Goal: Information Seeking & Learning: Learn about a topic

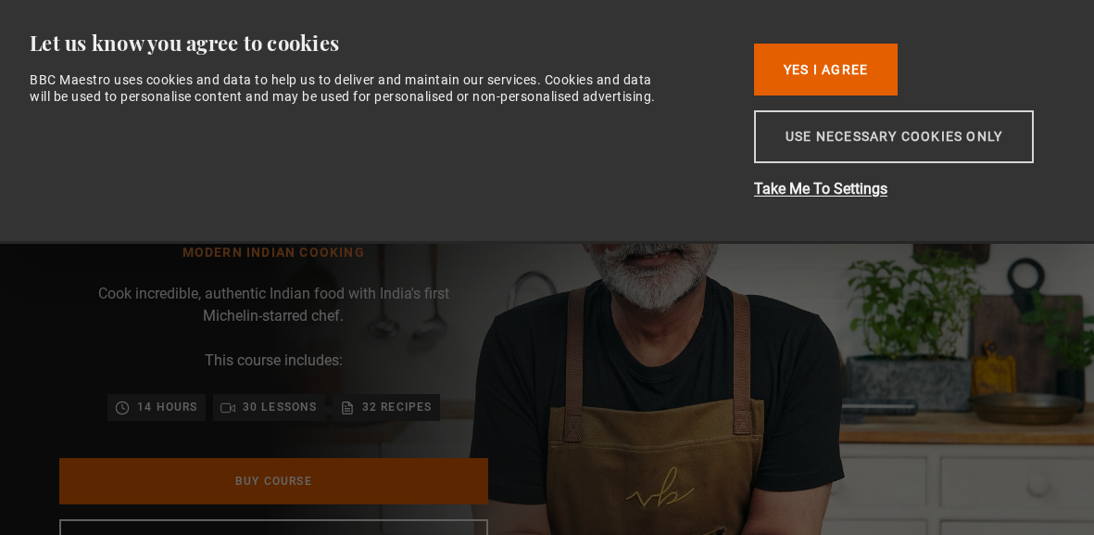
click at [848, 132] on button "Use necessary cookies only" at bounding box center [894, 136] width 280 height 53
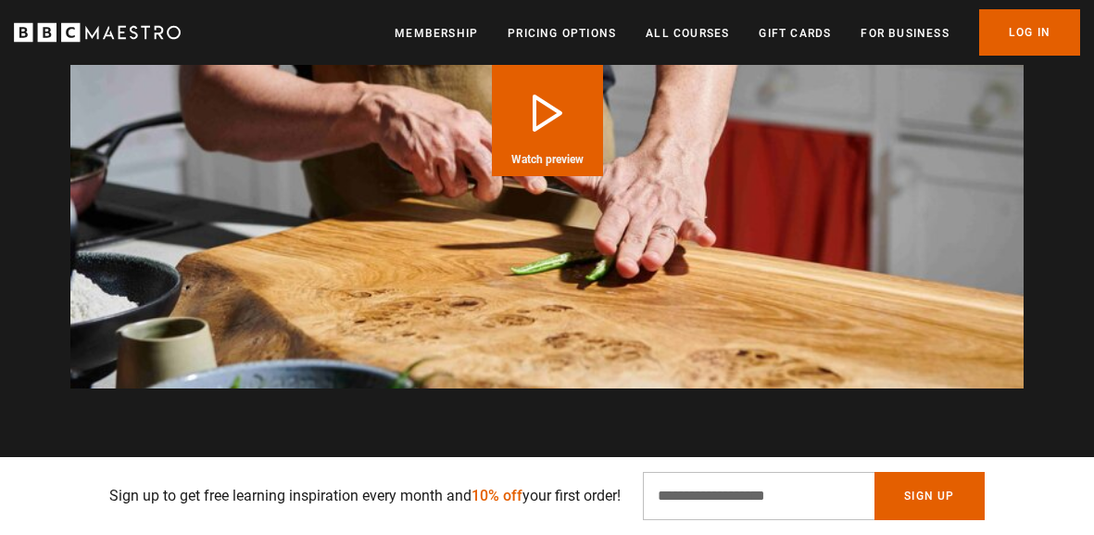
scroll to position [0, 629]
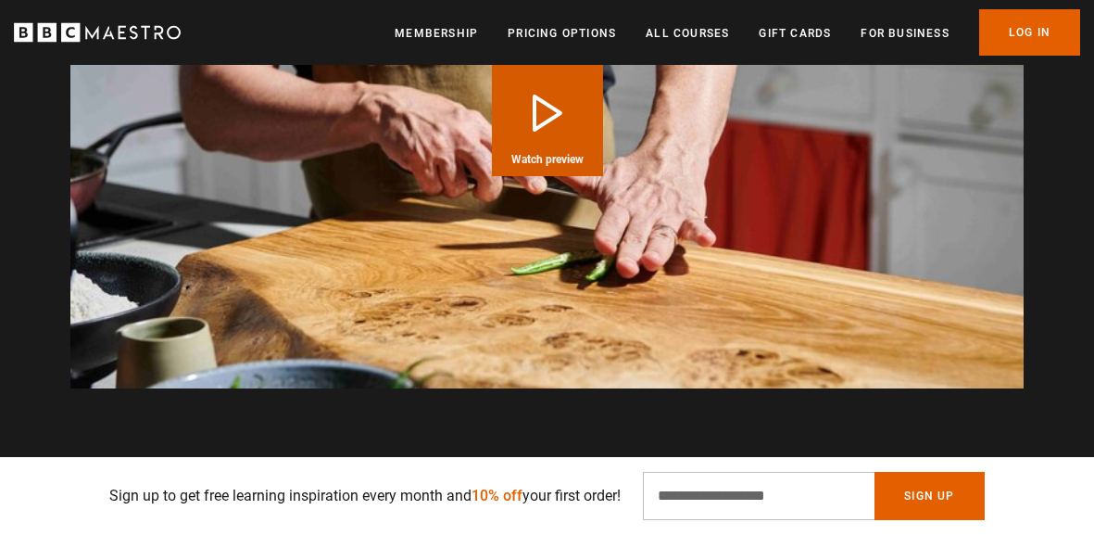
click at [526, 145] on button "Play Course overview for Modern Indian Cooking with Vineet Bhatia Watch preview" at bounding box center [547, 120] width 111 height 111
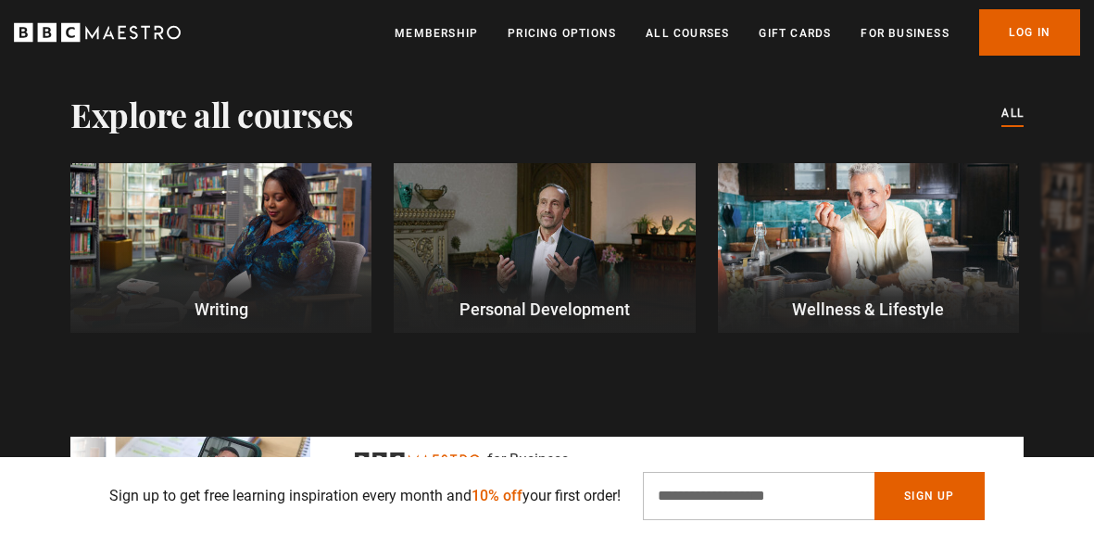
scroll to position [5245, 0]
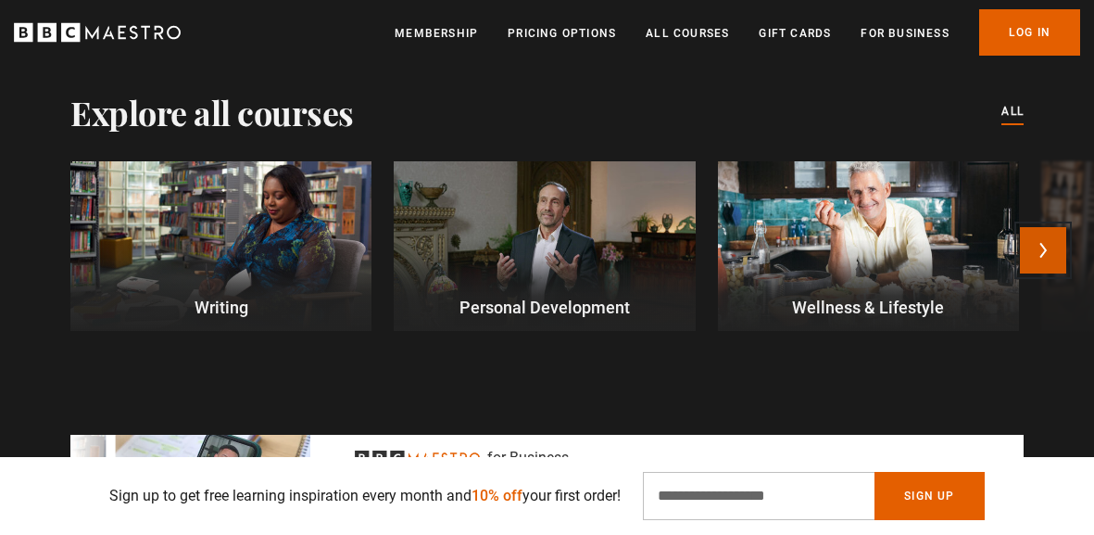
click at [1044, 251] on button "Next" at bounding box center [1043, 250] width 46 height 46
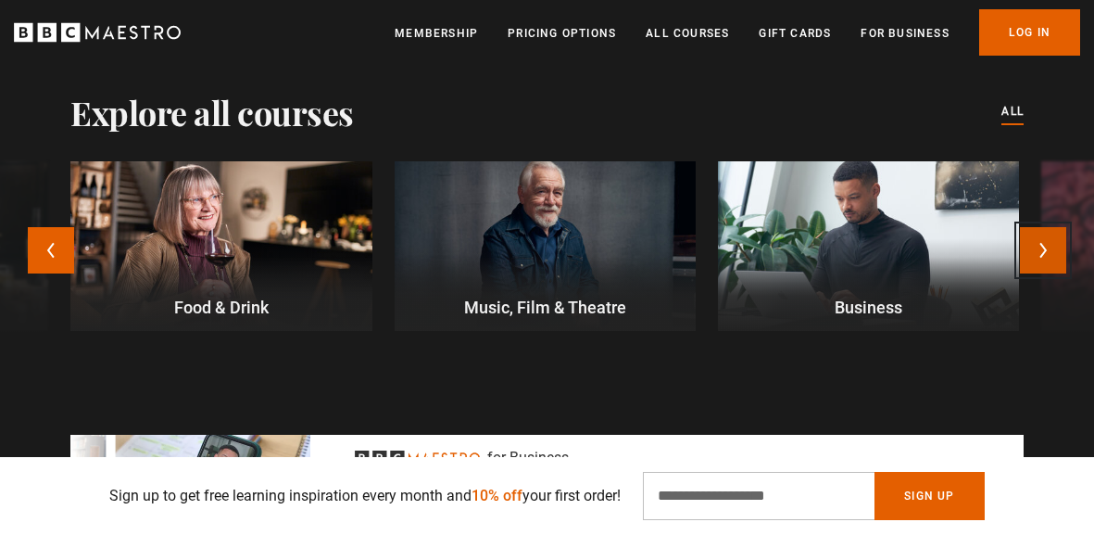
click at [1044, 251] on button "Next" at bounding box center [1043, 250] width 46 height 46
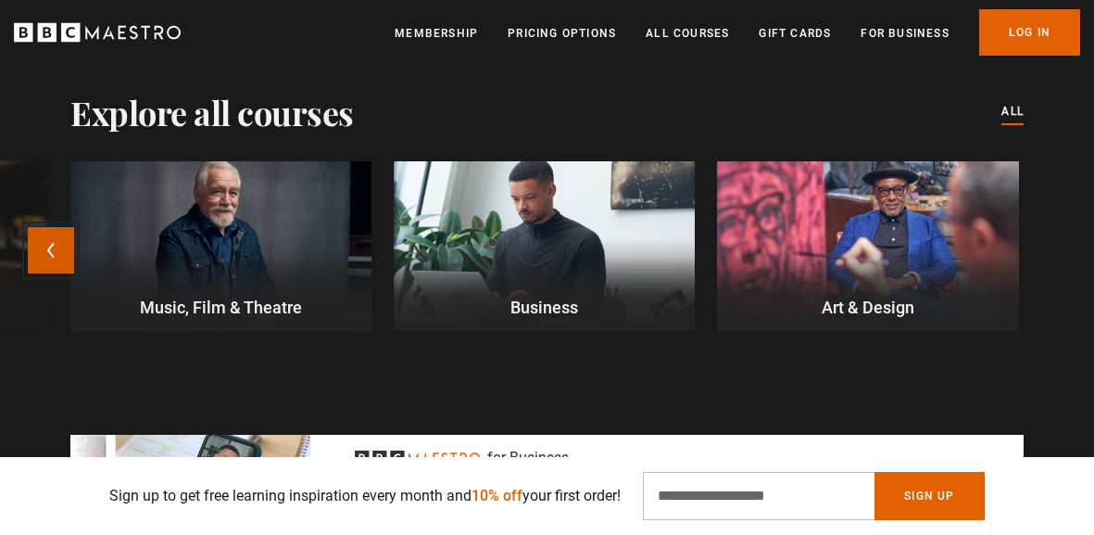
click at [48, 266] on button "Previous" at bounding box center [51, 250] width 46 height 46
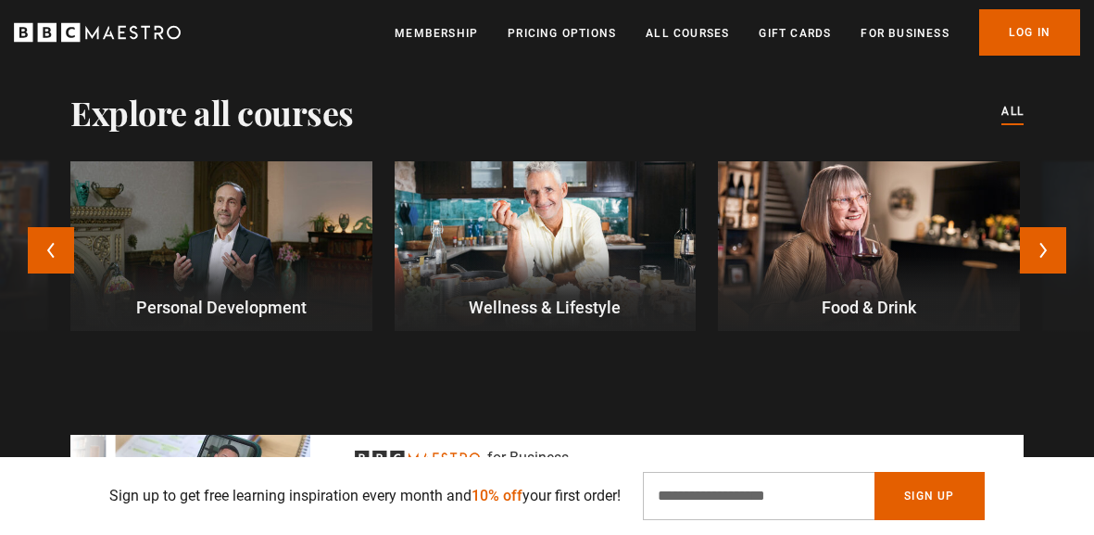
click at [825, 254] on div at bounding box center [868, 246] width 301 height 170
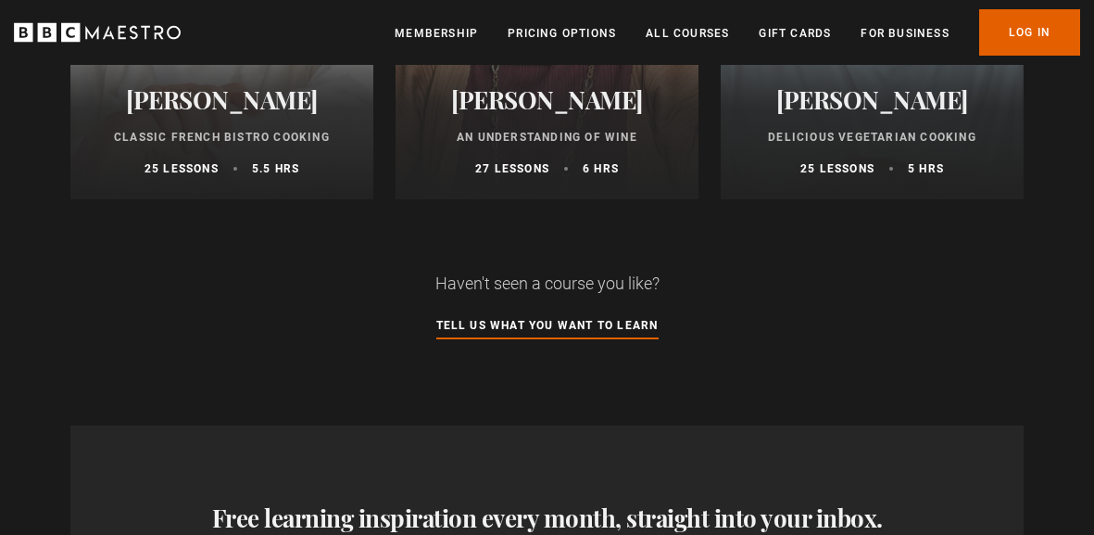
scroll to position [1754, 0]
click at [903, 96] on h2 "[PERSON_NAME]" at bounding box center [872, 99] width 258 height 29
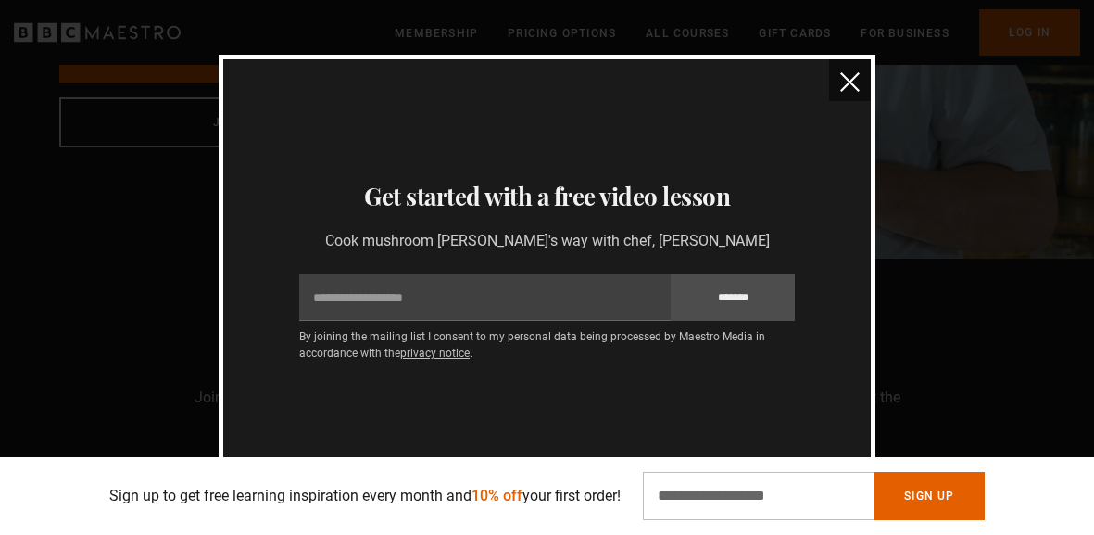
scroll to position [414, 0]
click at [857, 76] on img "close" at bounding box center [849, 81] width 19 height 19
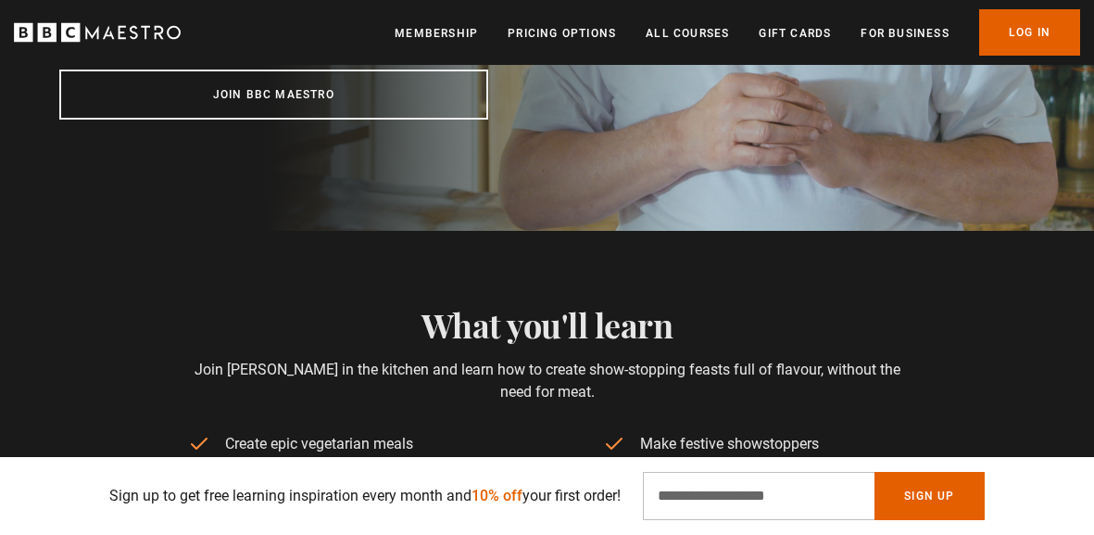
scroll to position [468, 0]
